Goal: Task Accomplishment & Management: Manage account settings

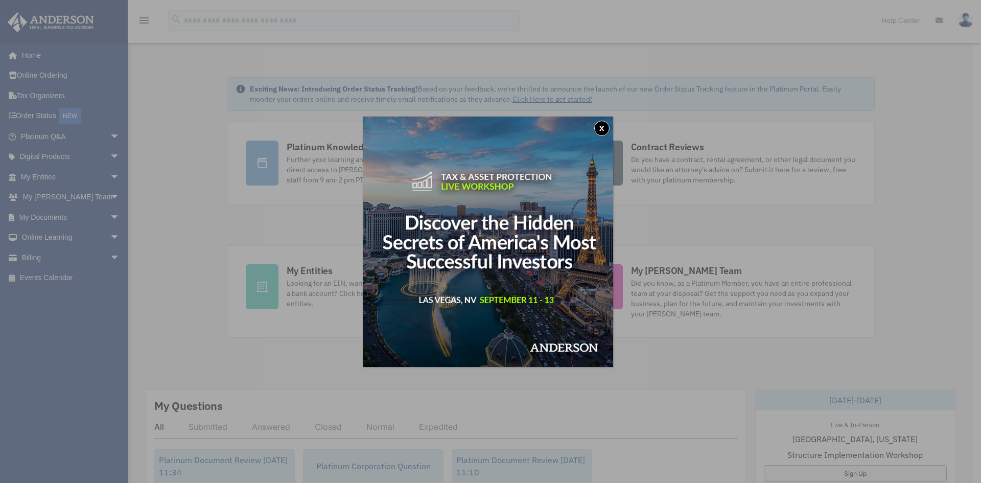
click at [606, 127] on button "x" at bounding box center [601, 128] width 15 height 15
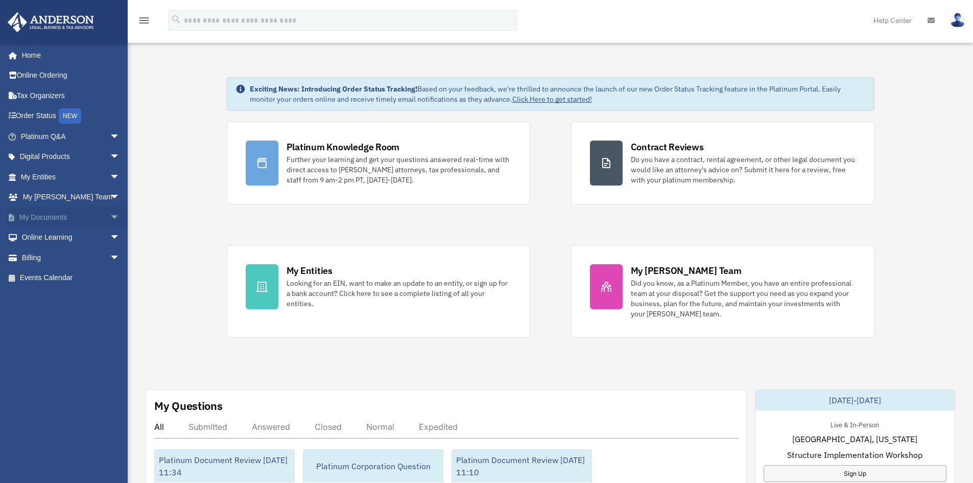
click at [110, 212] on span "arrow_drop_down" at bounding box center [120, 217] width 20 height 21
click at [45, 237] on link "Box" at bounding box center [74, 237] width 121 height 20
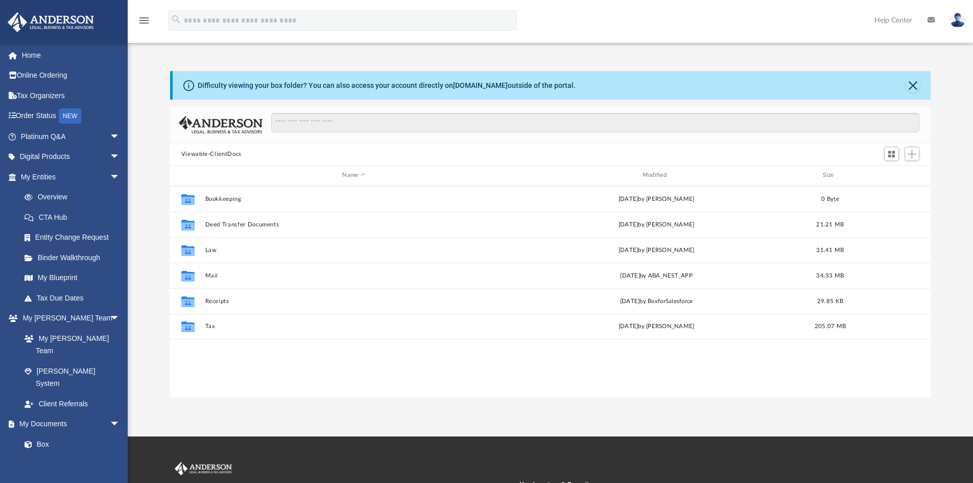
scroll to position [225, 753]
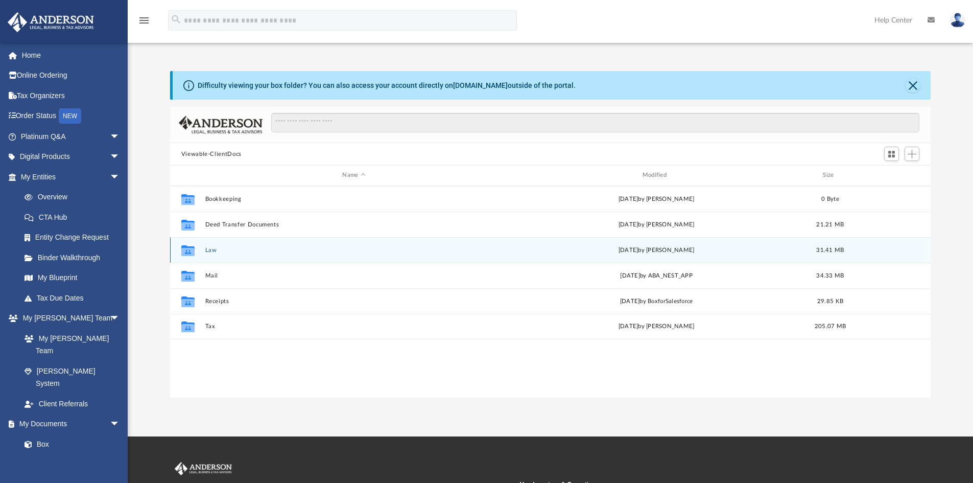
click at [213, 249] on button "Law" at bounding box center [354, 250] width 298 height 7
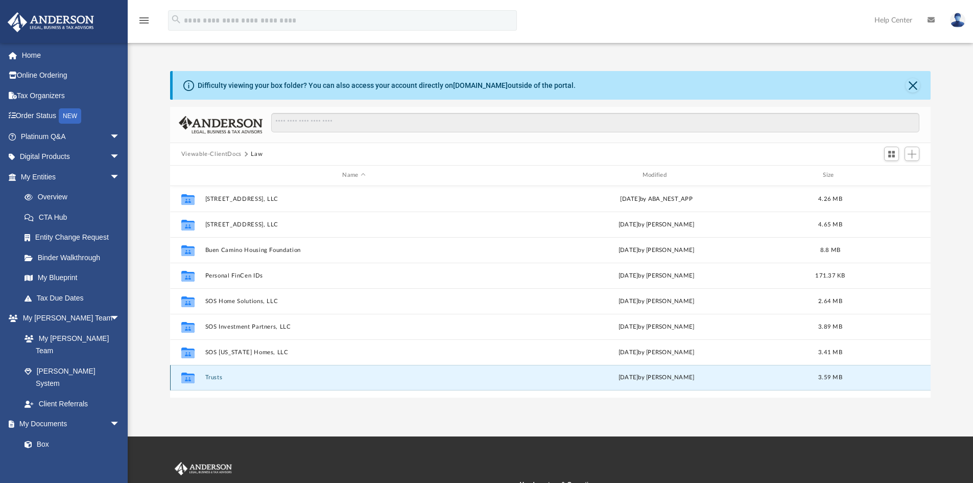
click at [217, 376] on button "Trusts" at bounding box center [354, 377] width 298 height 7
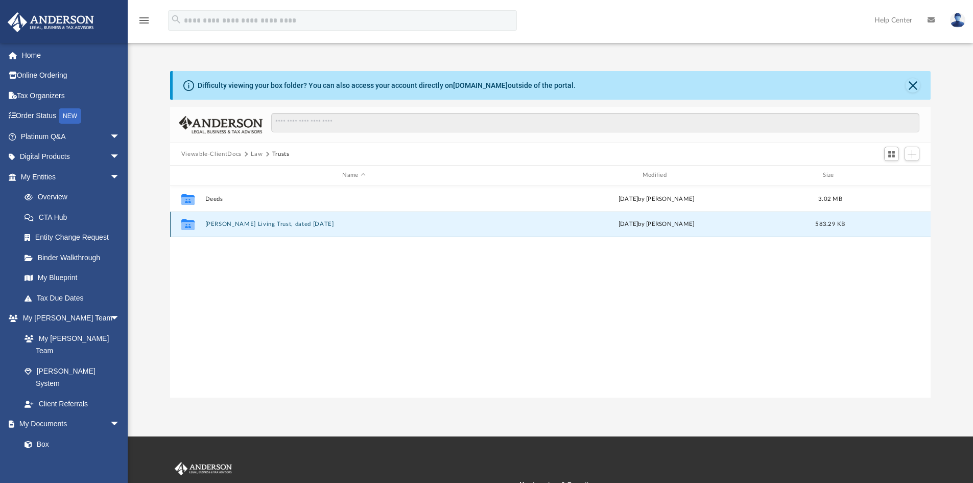
click at [231, 226] on button "​Garcia Living Trust, dated May 20, 2025" at bounding box center [354, 224] width 298 height 7
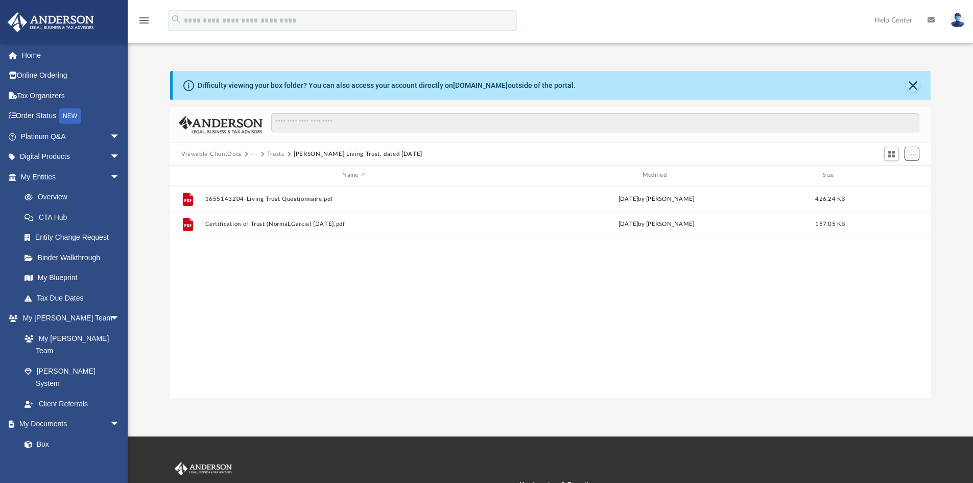
click at [915, 153] on span "Add" at bounding box center [912, 154] width 9 height 9
click at [891, 191] on li "New Folder" at bounding box center [897, 190] width 33 height 11
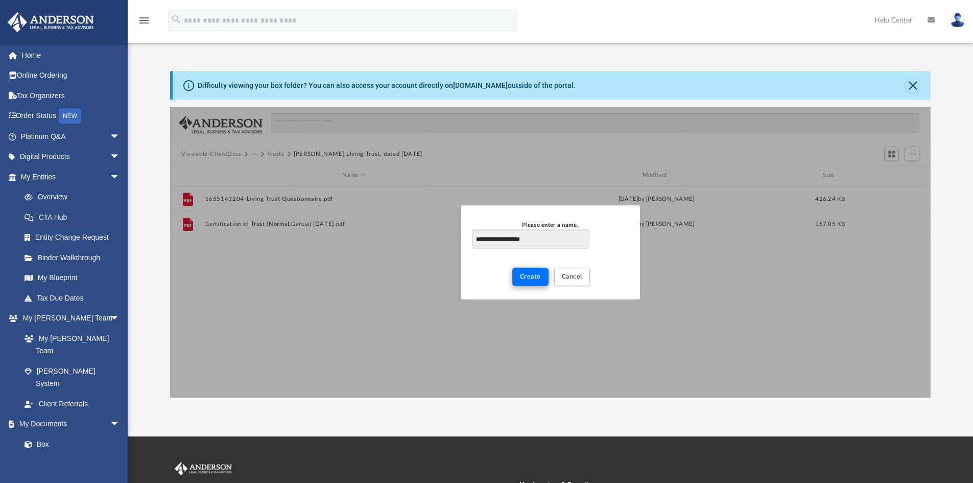
type input "**********"
click at [536, 272] on button "Create" at bounding box center [531, 277] width 36 height 18
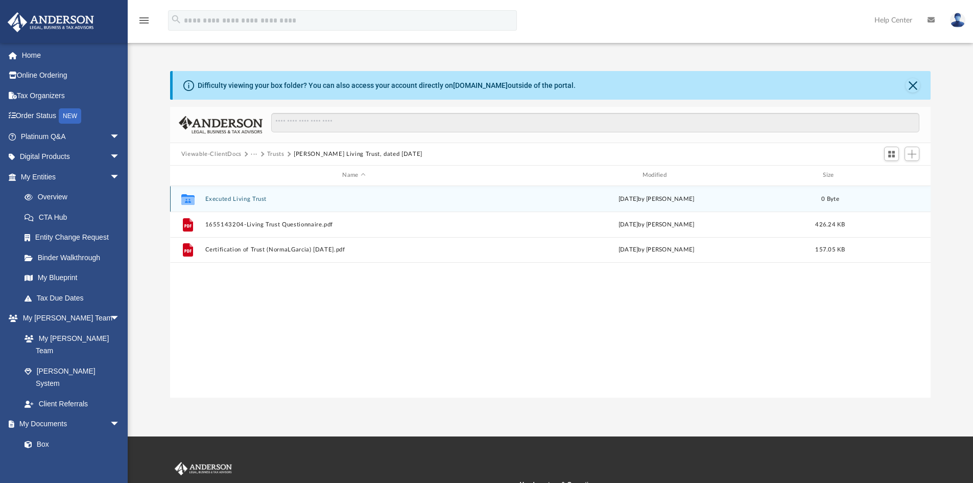
click at [248, 198] on button "Executed Living Trust" at bounding box center [354, 199] width 298 height 7
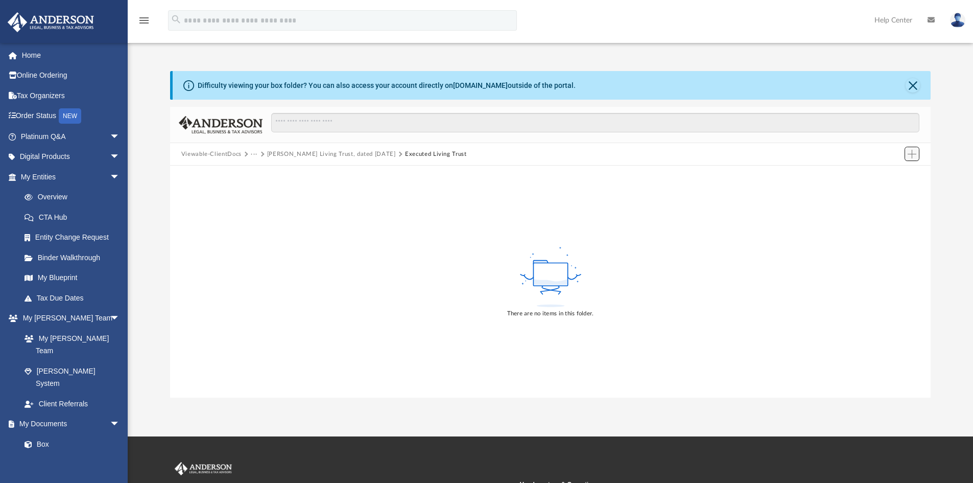
click at [912, 155] on span "Add" at bounding box center [912, 154] width 9 height 9
click at [890, 173] on li "Upload" at bounding box center [897, 174] width 33 height 11
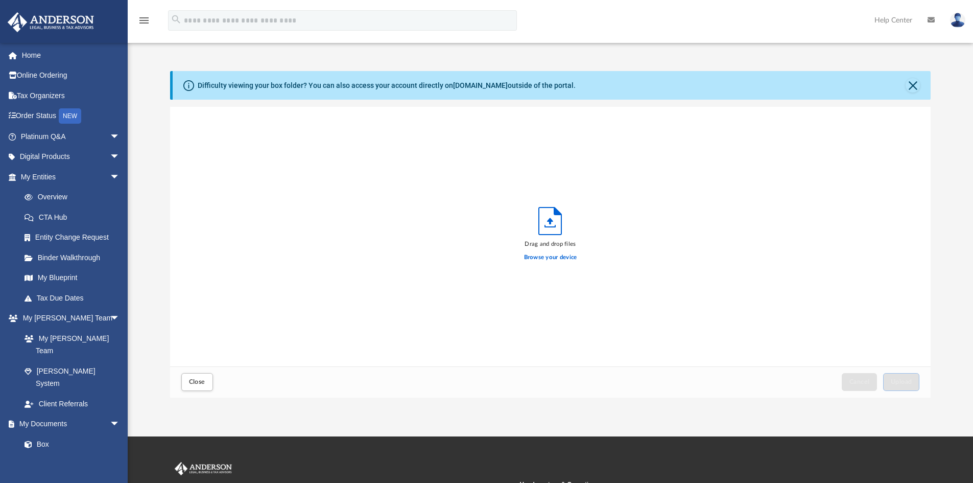
scroll to position [251, 753]
click at [540, 255] on label "Browse your device" at bounding box center [550, 257] width 53 height 9
click at [0, 0] on input "Browse your device" at bounding box center [0, 0] width 0 height 0
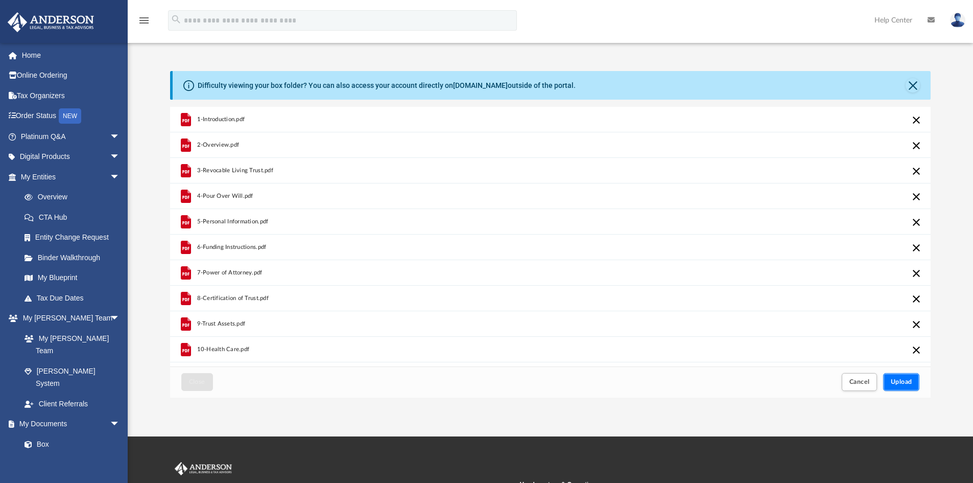
click at [909, 382] on span "Upload" at bounding box center [901, 382] width 21 height 6
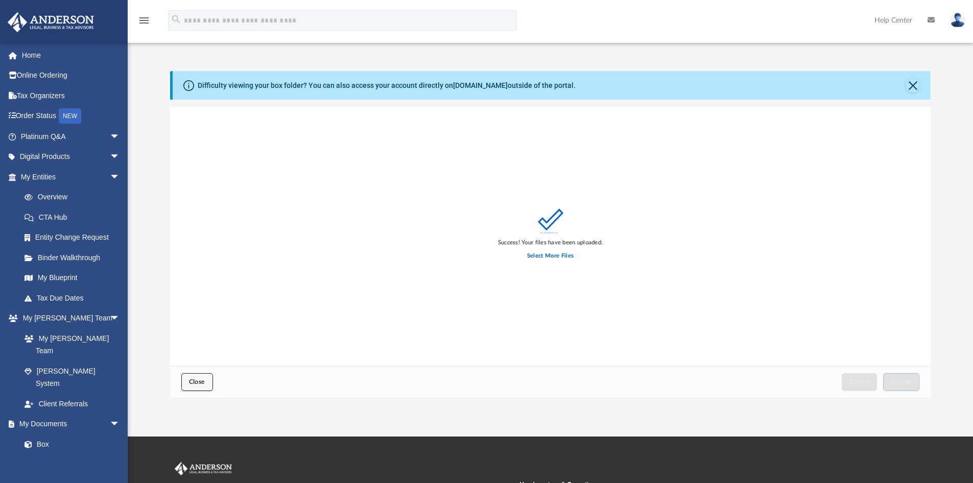
click at [194, 380] on span "Close" at bounding box center [197, 382] width 16 height 6
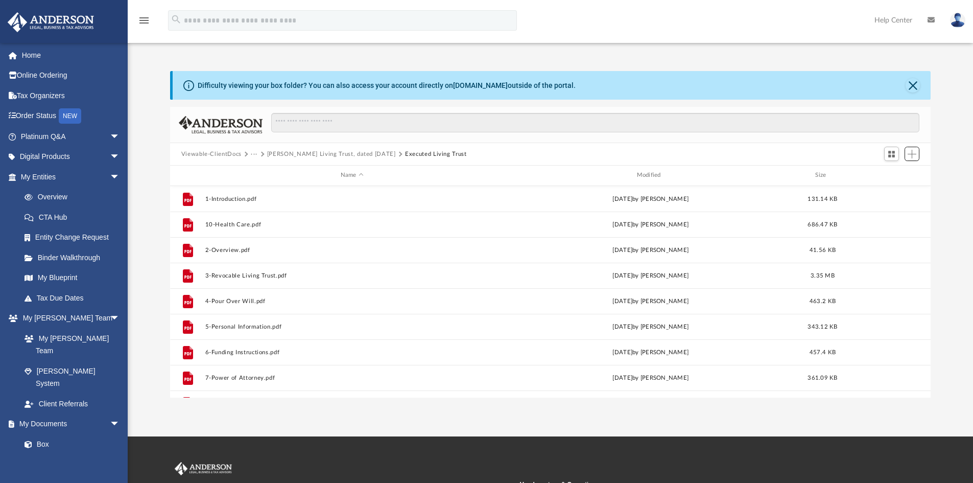
scroll to position [225, 753]
click at [320, 151] on button "​Garcia Living Trust, dated May 20, 2025" at bounding box center [331, 154] width 129 height 9
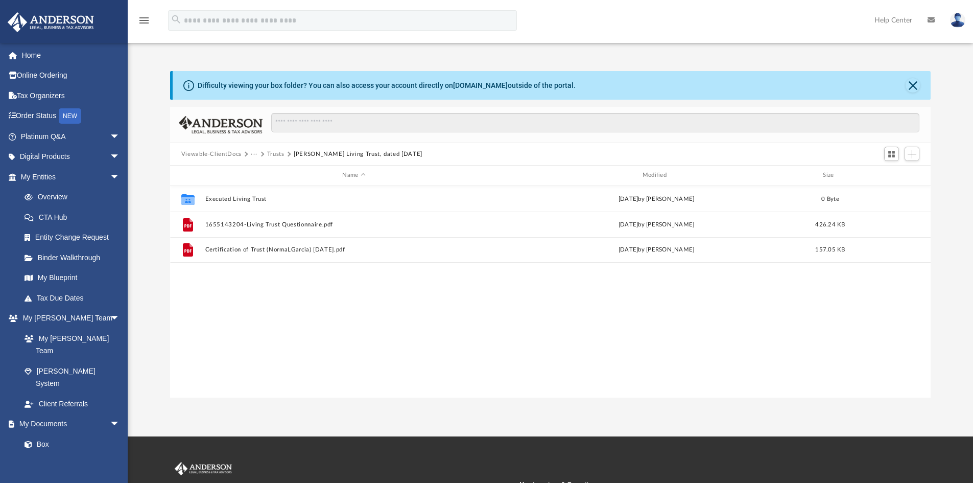
click at [281, 154] on button "Trusts" at bounding box center [275, 154] width 17 height 9
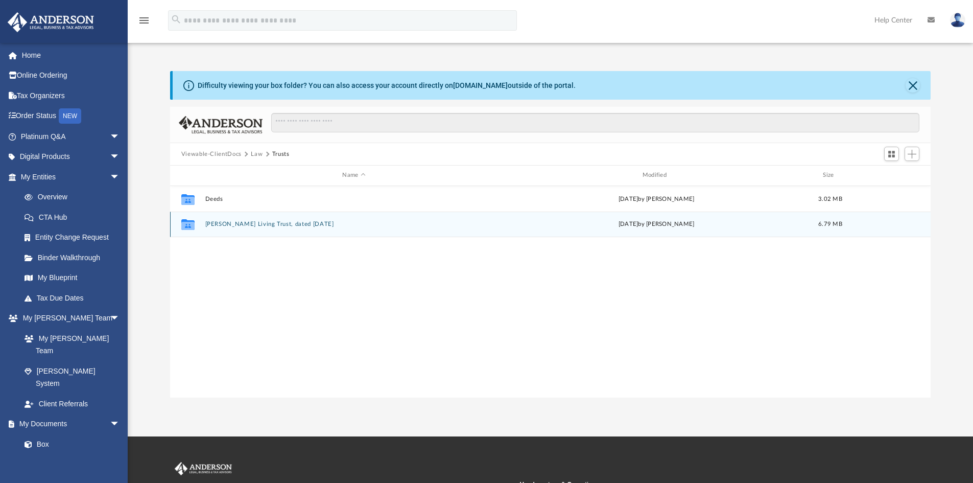
click at [232, 225] on button "​Garcia Living Trust, dated May 20, 2025" at bounding box center [354, 224] width 298 height 7
